Goal: Navigation & Orientation: Find specific page/section

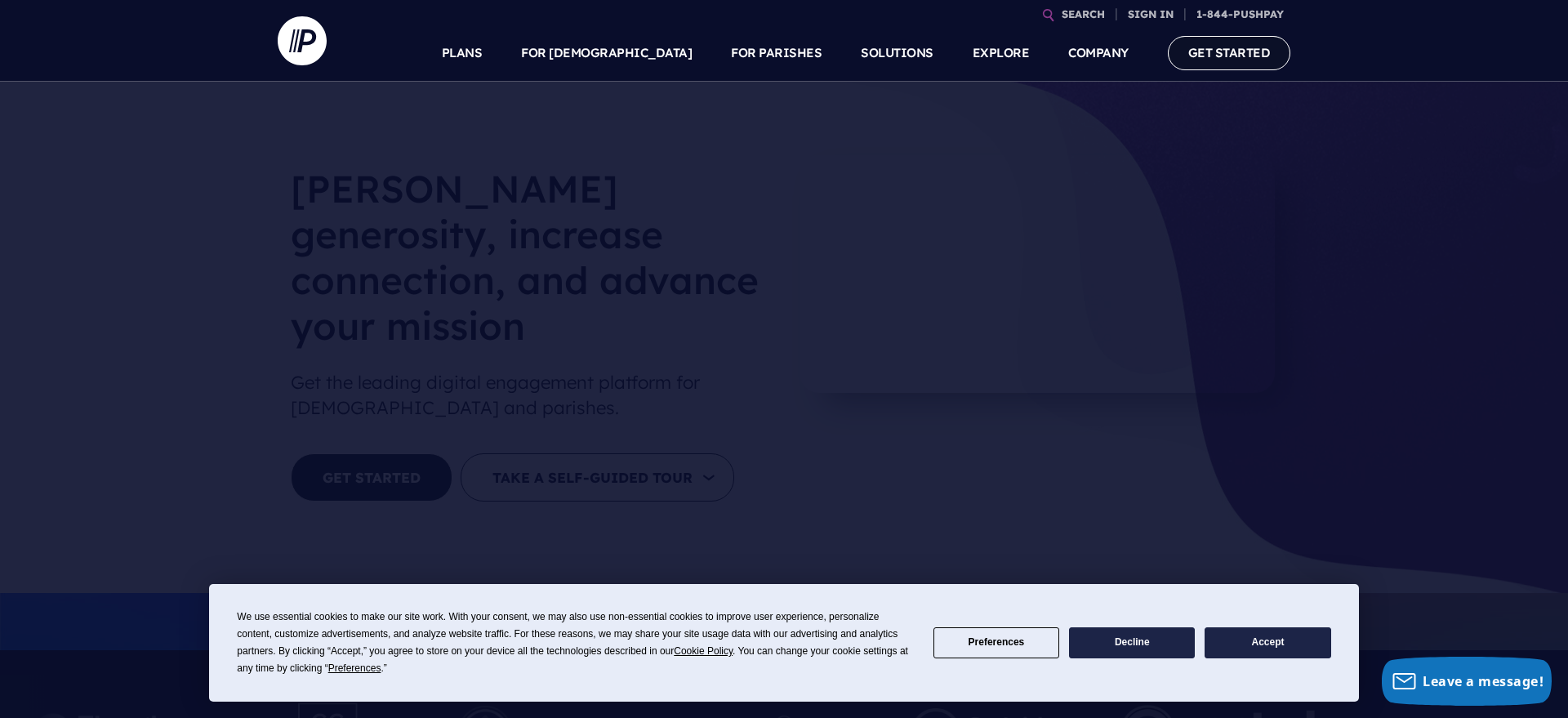
click at [1253, 56] on link "GET STARTED" at bounding box center [1229, 52] width 123 height 34
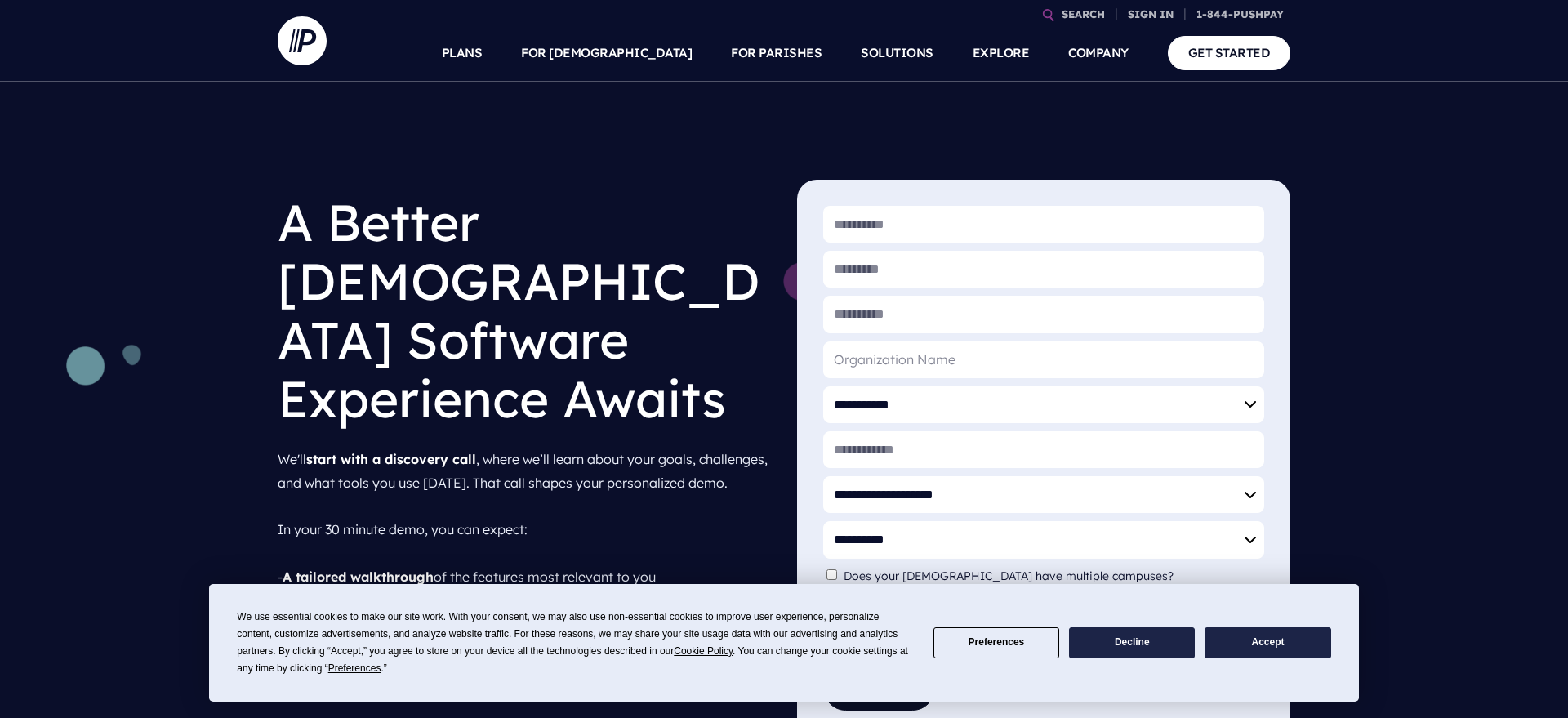
click at [1253, 56] on link "GET STARTED" at bounding box center [1229, 52] width 123 height 34
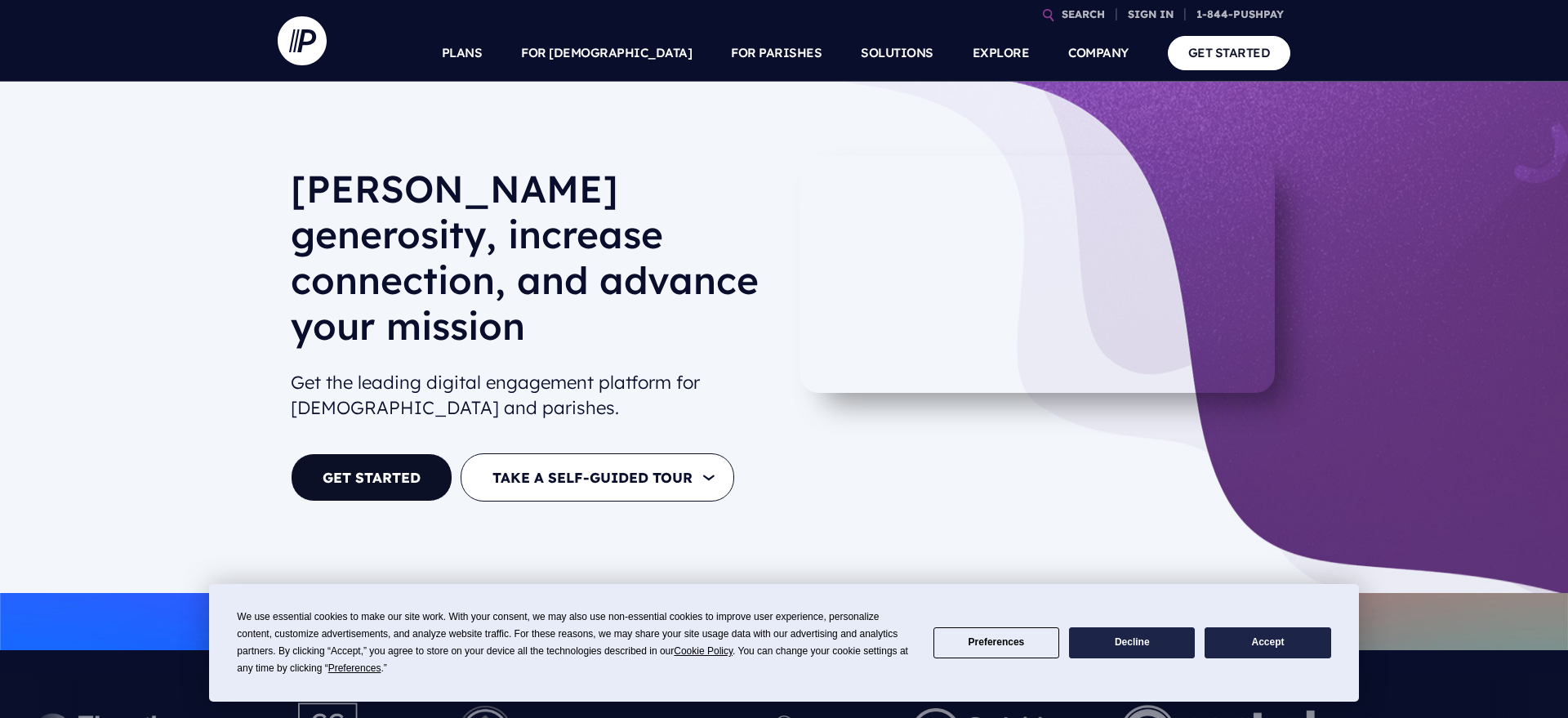
scroll to position [1, 0]
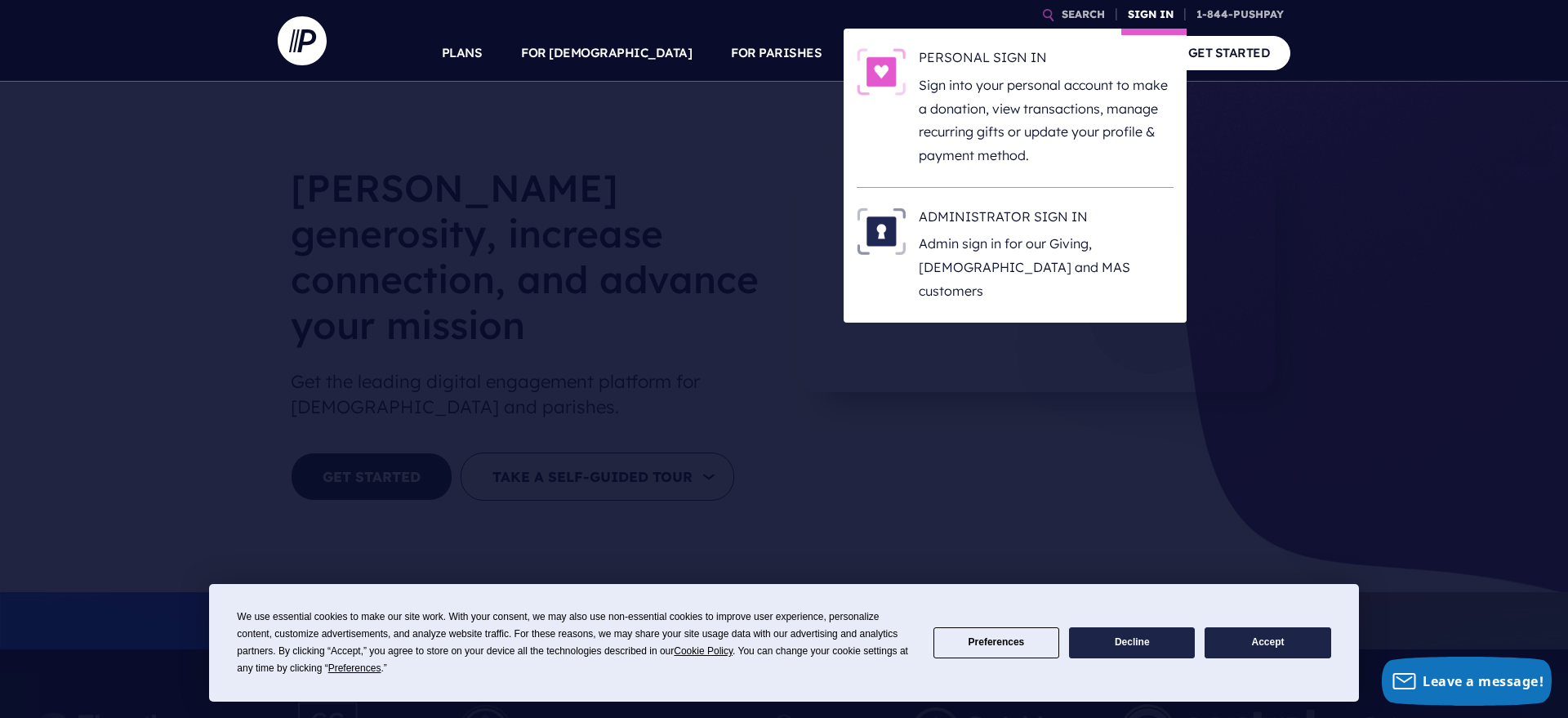
click at [1176, 10] on link "SIGN IN" at bounding box center [1151, 14] width 58 height 28
click at [1169, 5] on link "SIGN IN" at bounding box center [1151, 14] width 58 height 28
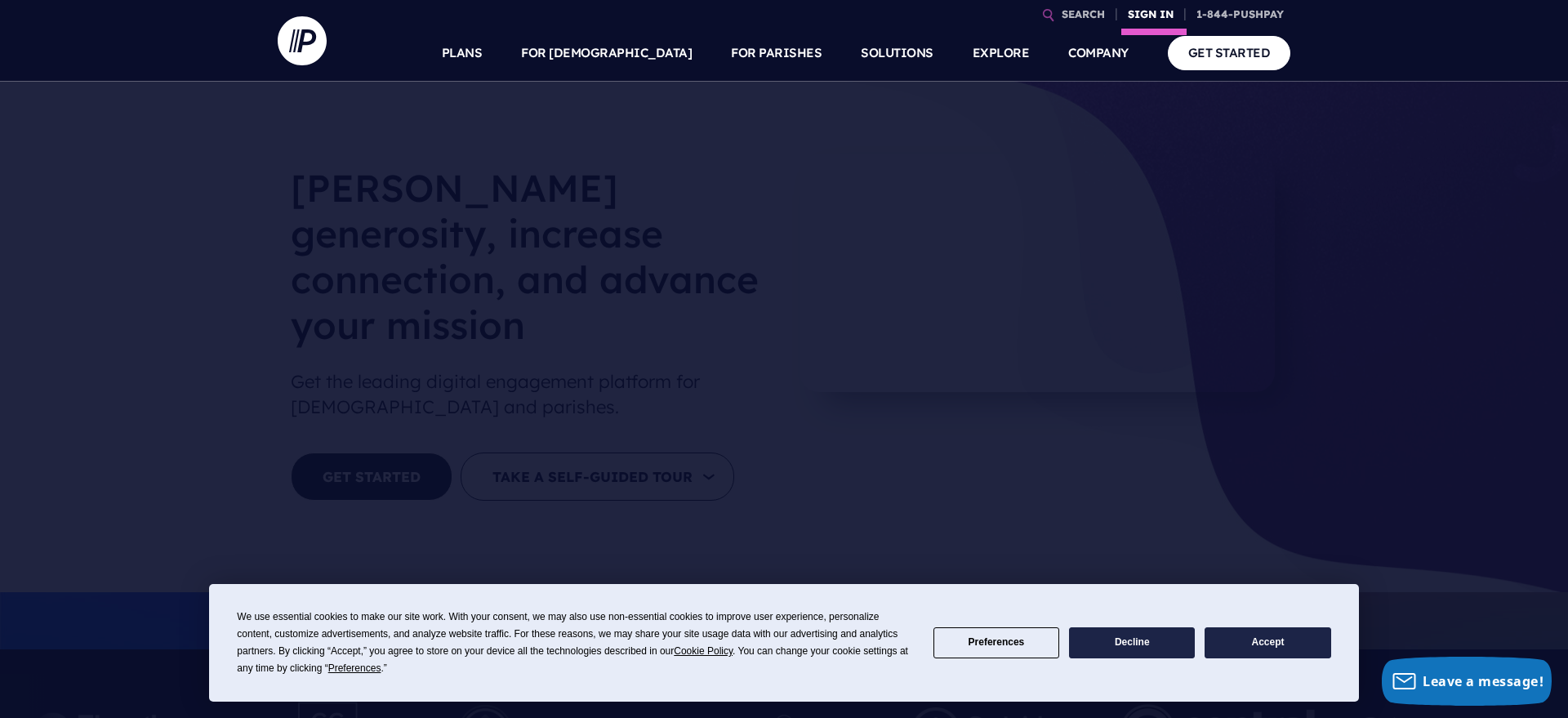
click at [1150, 8] on link "SIGN IN" at bounding box center [1151, 14] width 58 height 28
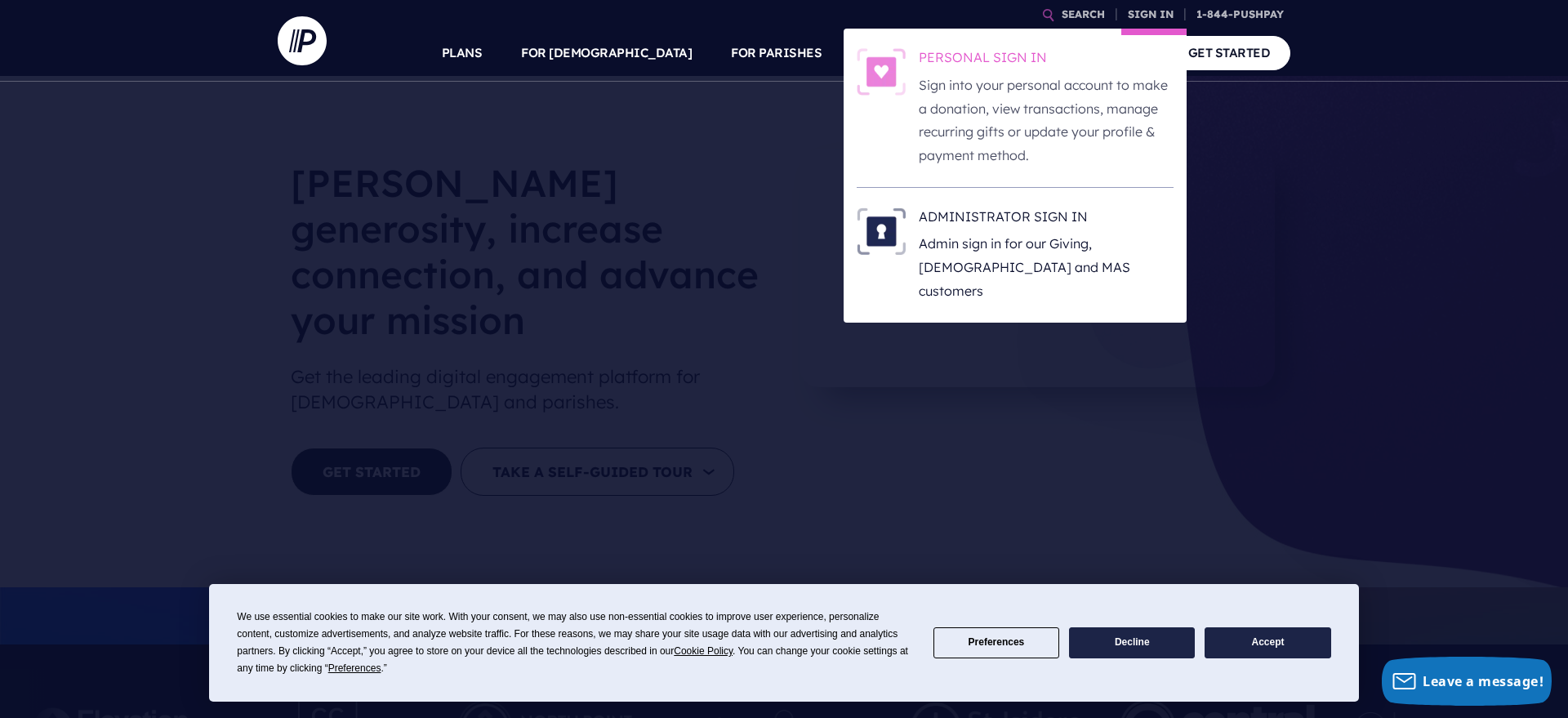
scroll to position [3, 0]
click at [1040, 71] on h6 "PERSONAL SIGN IN" at bounding box center [1046, 60] width 255 height 25
click at [992, 198] on li "ADMINISTRATOR SIGN IN Admin sign in for our Giving, [DEMOGRAPHIC_DATA] and MAS …" at bounding box center [1015, 255] width 317 height 135
click at [984, 229] on h6 "ADMINISTRATOR SIGN IN" at bounding box center [1046, 219] width 255 height 25
